Goal: Information Seeking & Learning: Learn about a topic

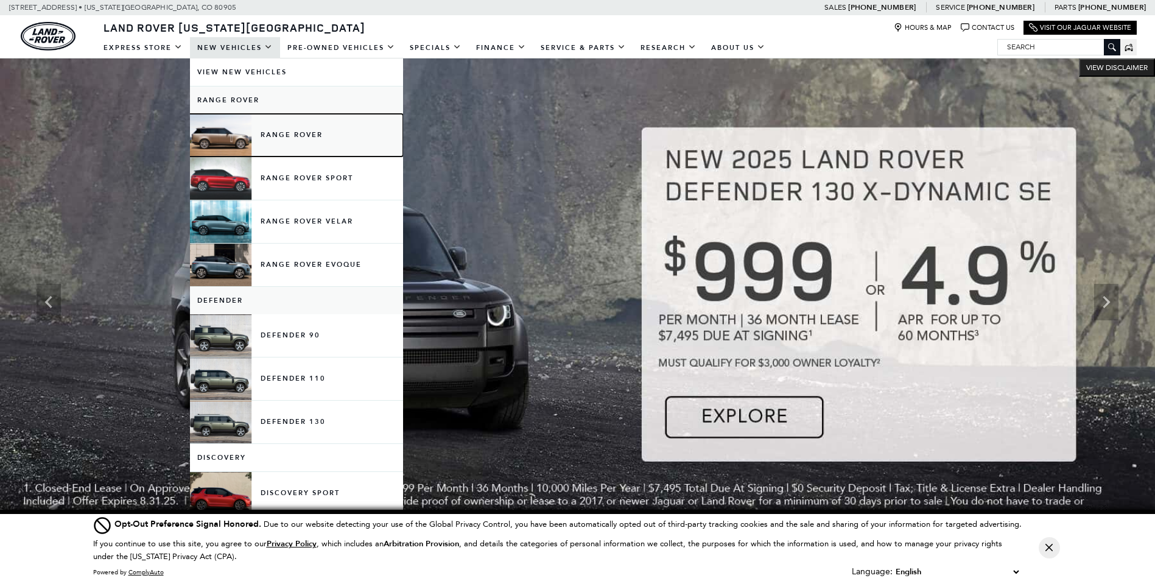
click at [298, 134] on link "Range Rover" at bounding box center [296, 135] width 213 height 43
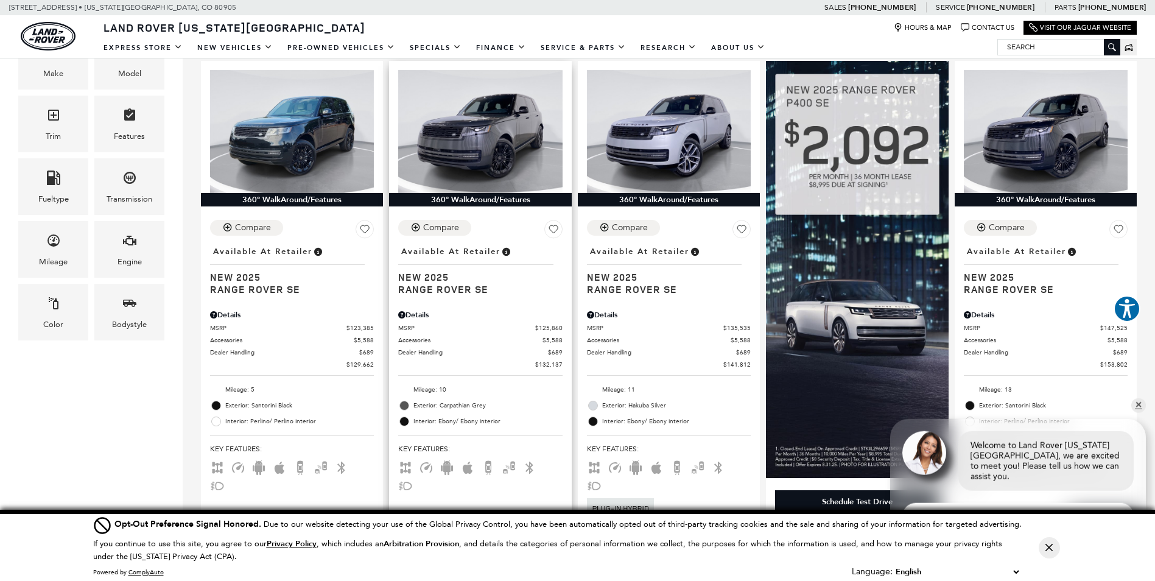
scroll to position [304, 0]
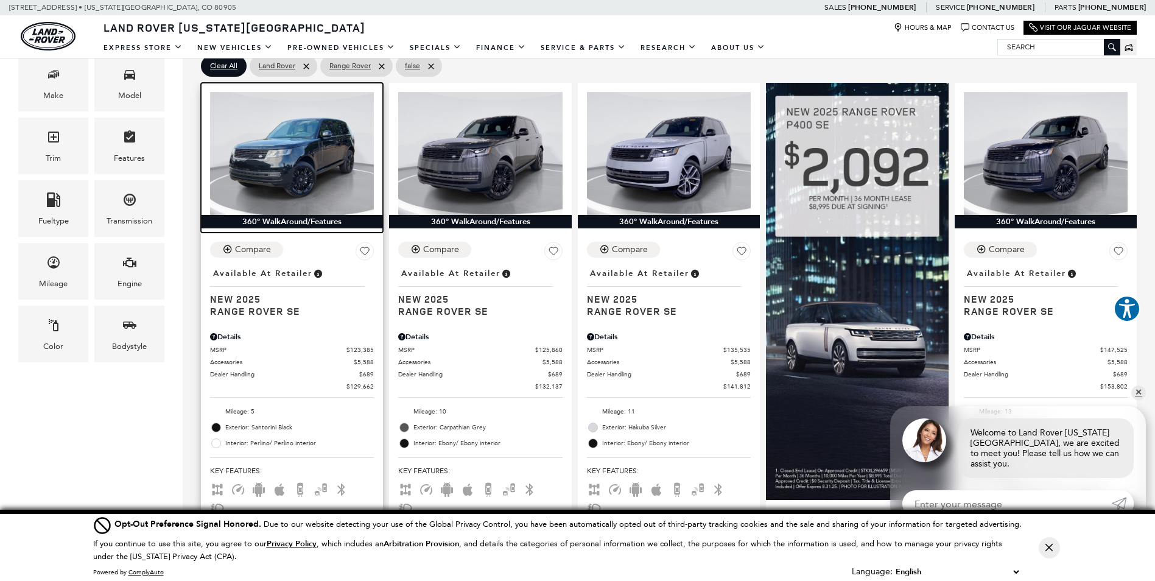
click at [313, 175] on img at bounding box center [292, 153] width 164 height 123
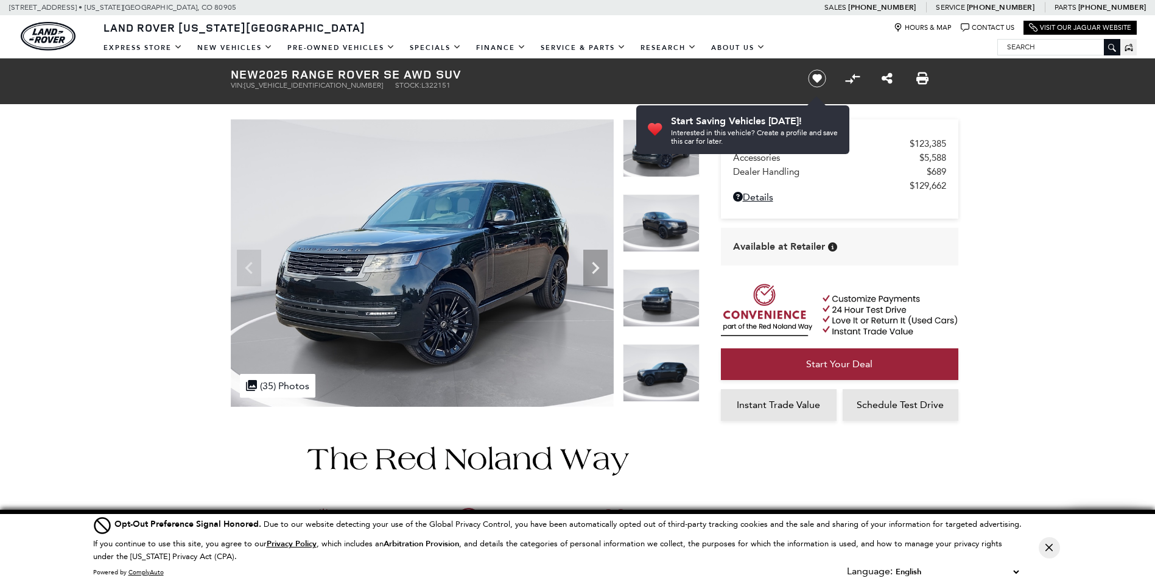
click at [664, 167] on img at bounding box center [661, 148] width 77 height 58
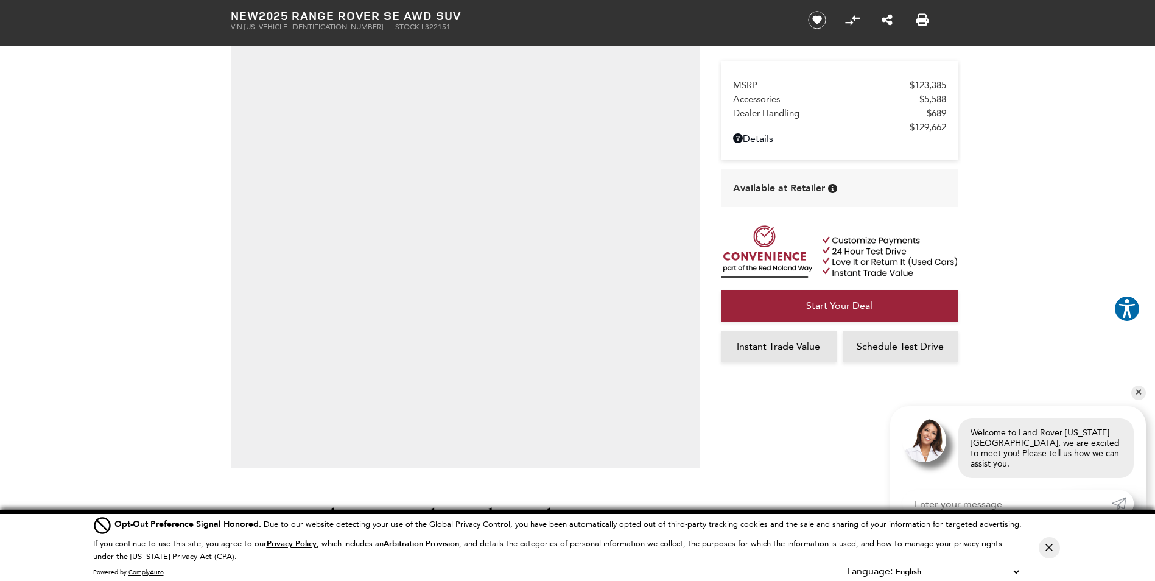
scroll to position [122, 0]
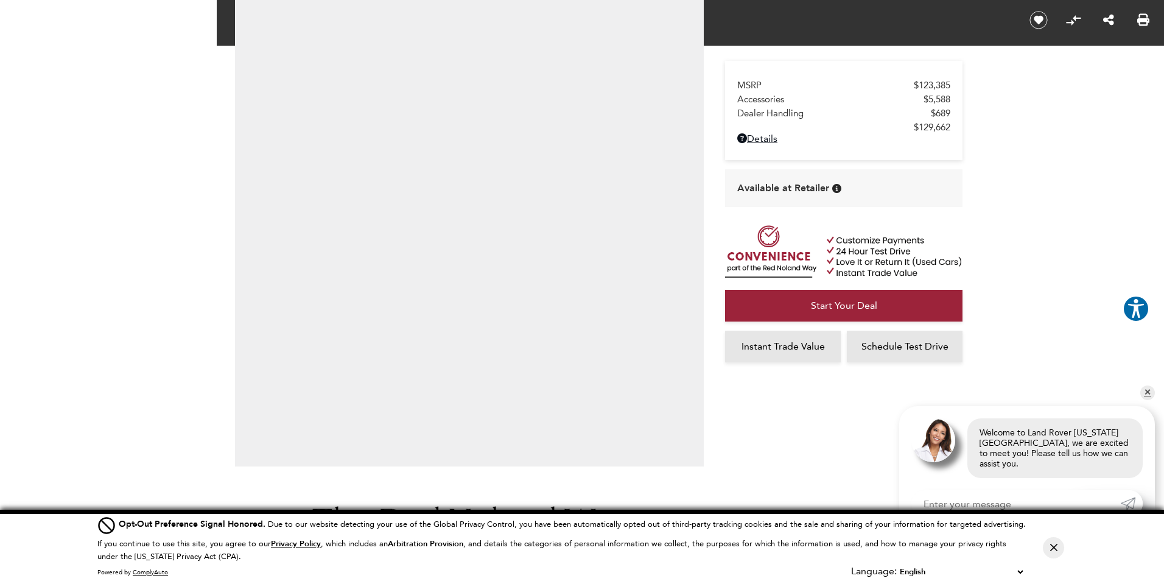
drag, startPoint x: 691, startPoint y: 290, endPoint x: 866, endPoint y: 255, distance: 177.6
click at [876, 254] on iframe at bounding box center [582, 290] width 1164 height 581
click at [875, 254] on iframe at bounding box center [582, 290] width 1164 height 581
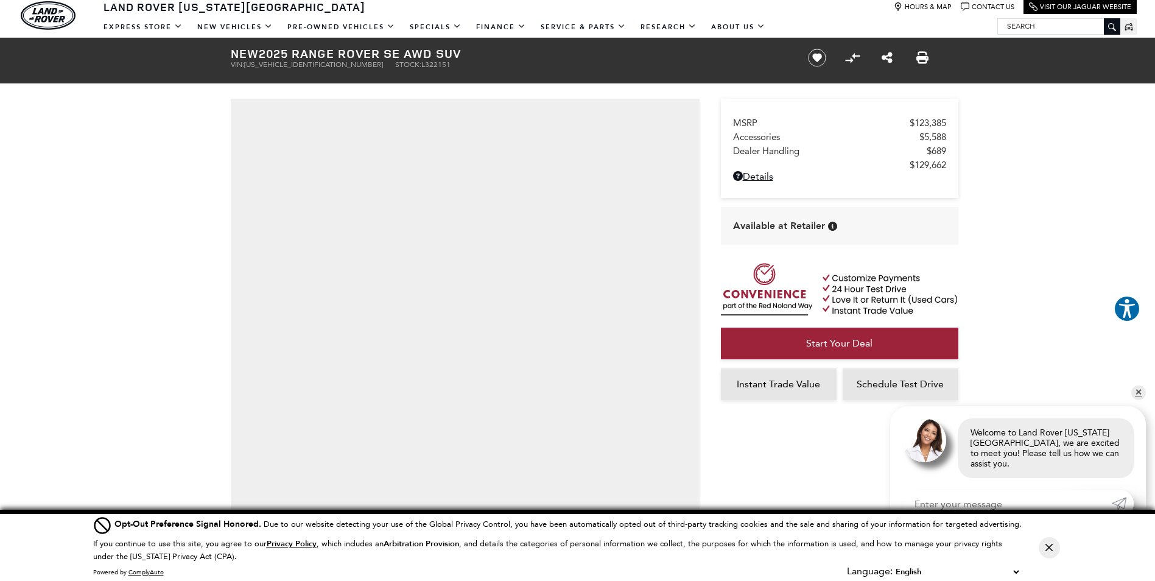
scroll to position [0, 0]
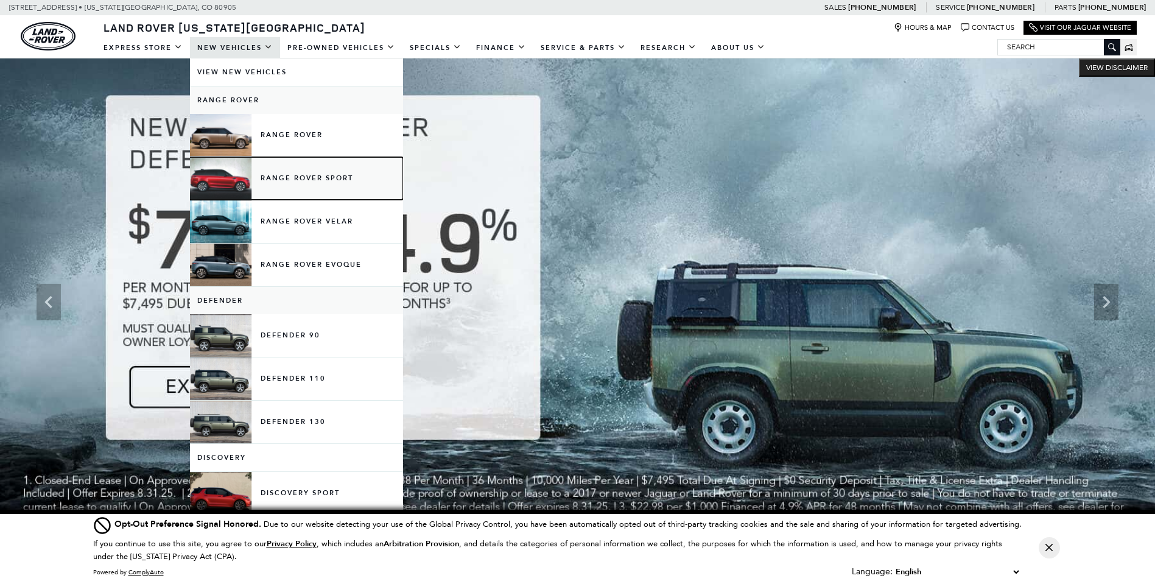
click at [299, 176] on link "Range Rover Sport" at bounding box center [296, 178] width 213 height 43
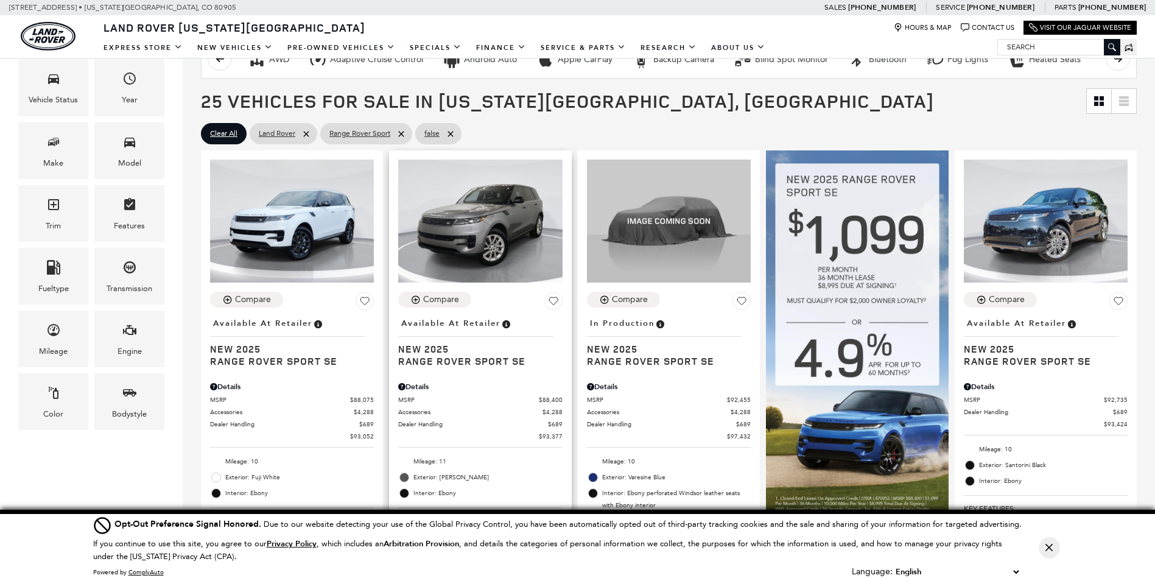
scroll to position [304, 0]
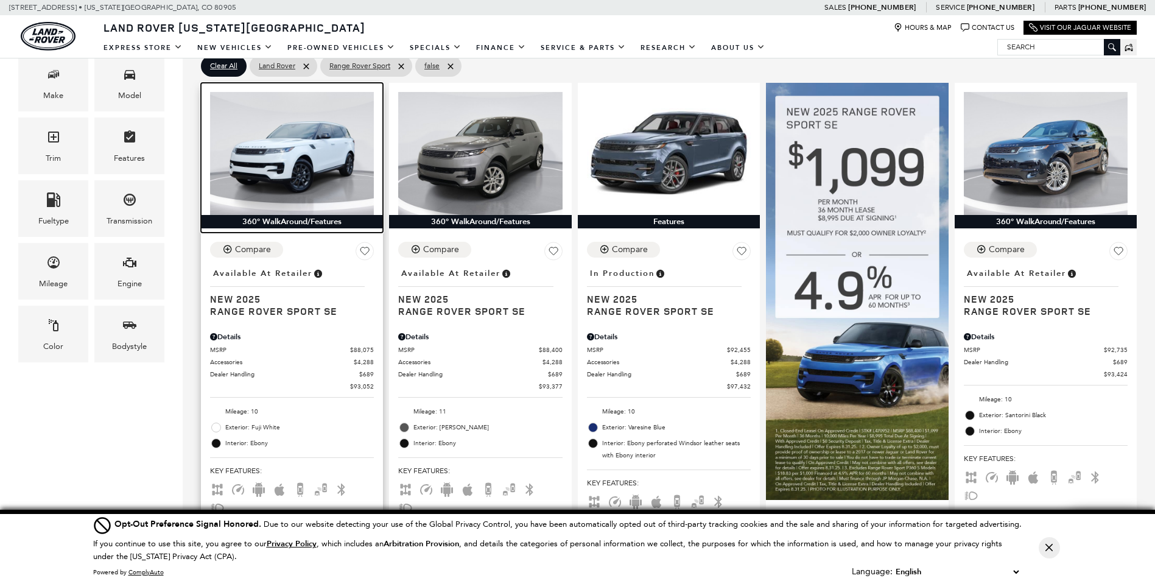
click at [324, 160] on img at bounding box center [292, 153] width 164 height 123
